Goal: Find specific page/section: Find specific page/section

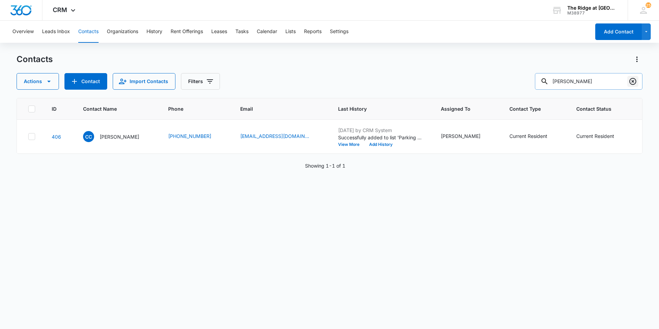
click at [633, 81] on icon "Clear" at bounding box center [632, 81] width 7 height 7
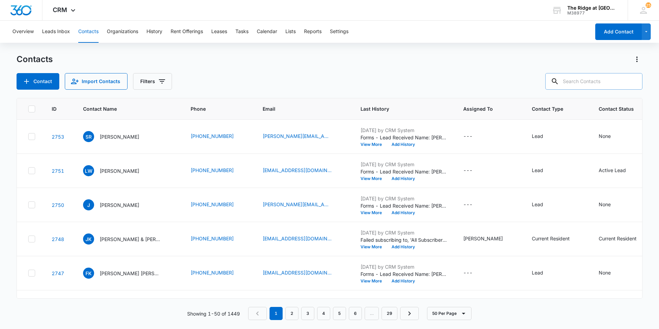
paste input "[PERSON_NAME] & [PERSON_NAME]"
type input "[PERSON_NAME] & [PERSON_NAME]"
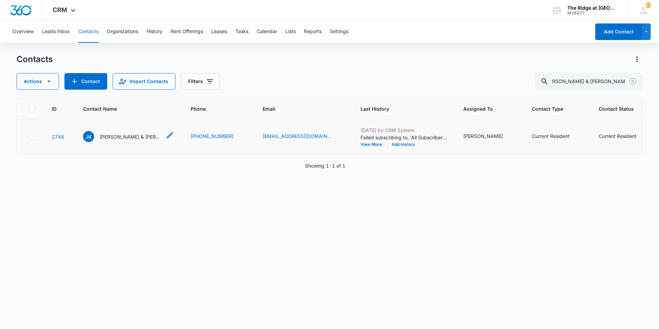
click at [131, 133] on p "[PERSON_NAME] & [PERSON_NAME]" at bounding box center [131, 136] width 62 height 7
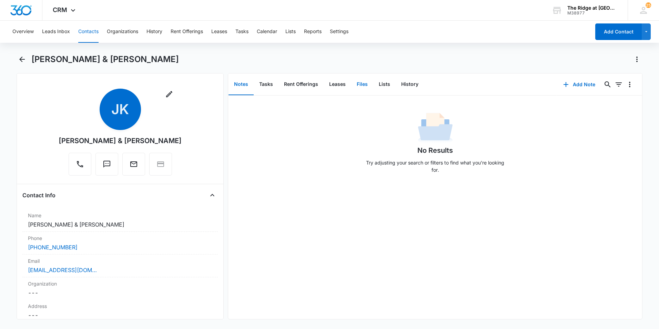
click at [364, 79] on button "Files" at bounding box center [362, 84] width 22 height 21
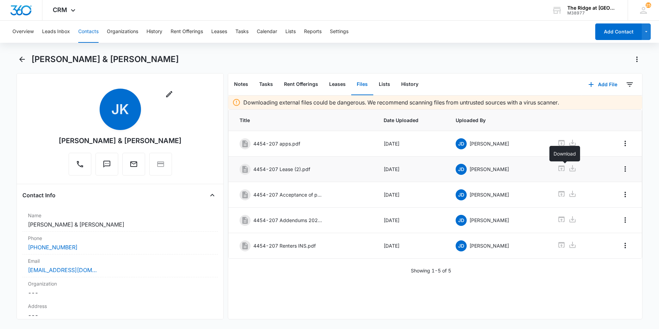
click at [569, 168] on icon at bounding box center [572, 168] width 6 height 6
click at [90, 31] on button "Contacts" at bounding box center [88, 32] width 20 height 22
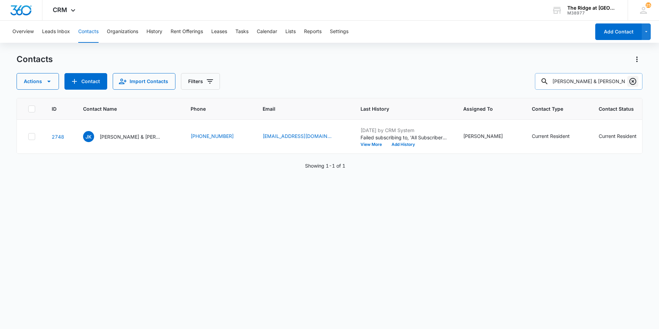
click at [636, 80] on icon "Clear" at bounding box center [632, 81] width 8 height 8
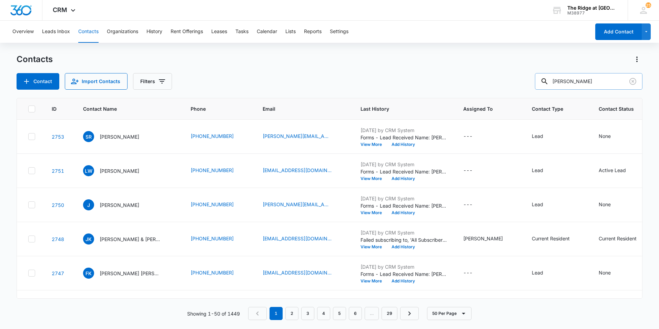
type input "[PERSON_NAME]"
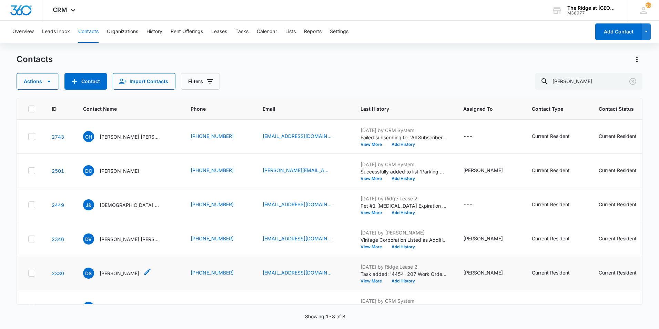
click at [116, 274] on p "[PERSON_NAME]" at bounding box center [120, 272] width 40 height 7
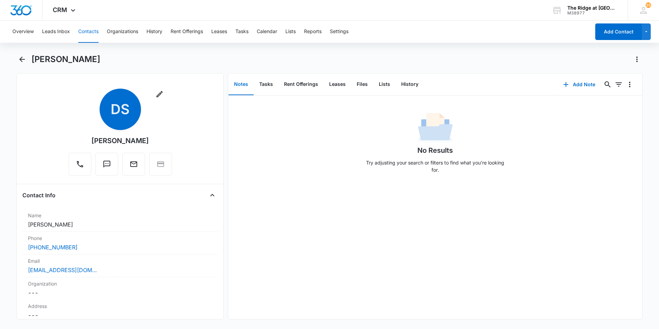
click at [84, 31] on button "Contacts" at bounding box center [88, 32] width 20 height 22
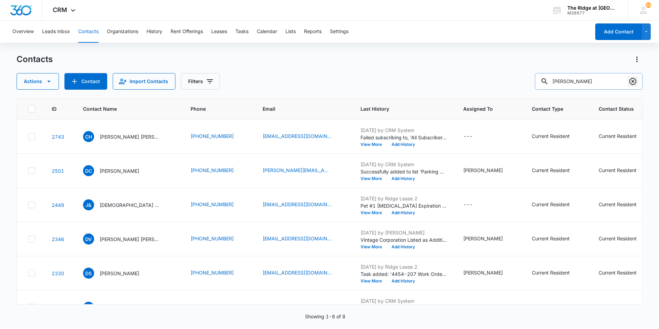
click at [638, 81] on button "Clear" at bounding box center [632, 81] width 11 height 11
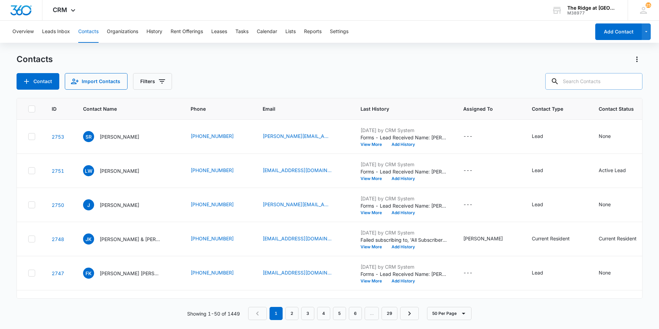
paste input "[DEMOGRAPHIC_DATA][PERSON_NAME]"
type input "[DEMOGRAPHIC_DATA][PERSON_NAME]"
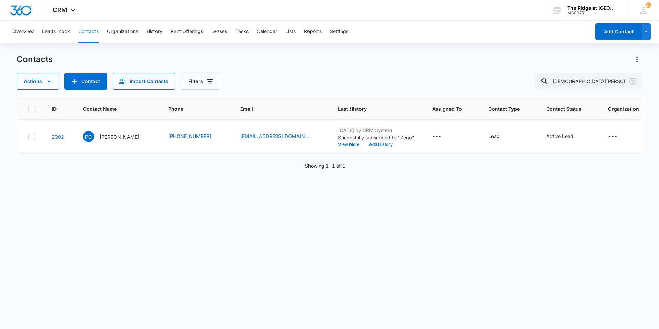
drag, startPoint x: 392, startPoint y: 279, endPoint x: 338, endPoint y: 243, distance: 64.4
click at [392, 278] on div "ID Contact Name Phone Email Last History Assigned To Contact Type Contact Statu…" at bounding box center [330, 209] width 626 height 222
